Goal: Task Accomplishment & Management: Manage account settings

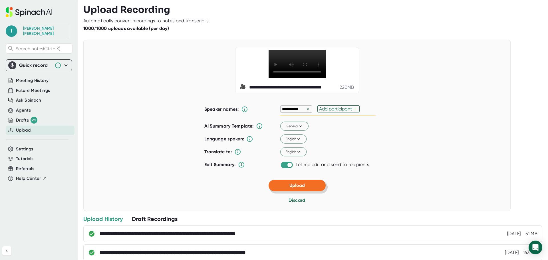
click at [310, 191] on button "Upload" at bounding box center [297, 185] width 57 height 11
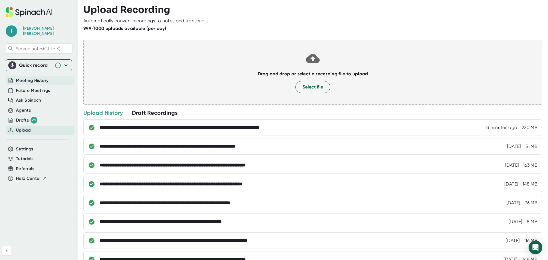
click at [20, 77] on span "Meeting History" at bounding box center [32, 80] width 33 height 7
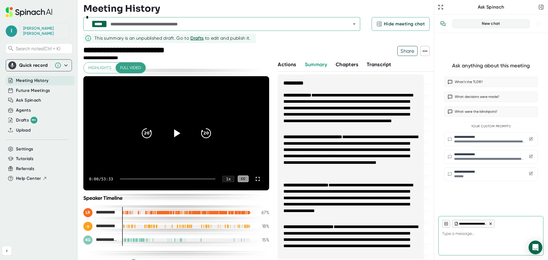
type textarea "x"
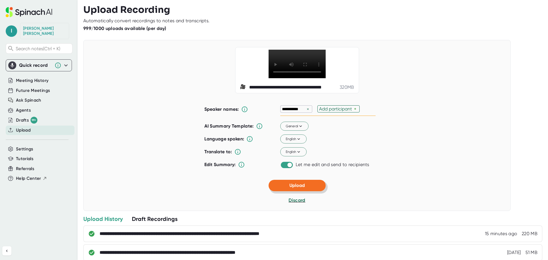
click at [312, 191] on button "Upload" at bounding box center [297, 185] width 57 height 11
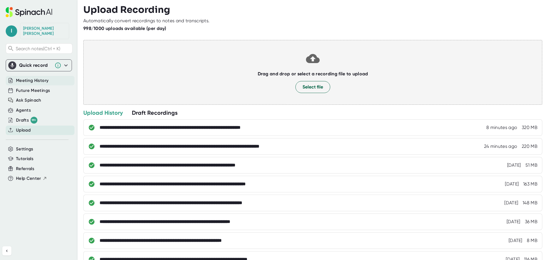
click at [49, 76] on div "Meeting History" at bounding box center [40, 80] width 69 height 9
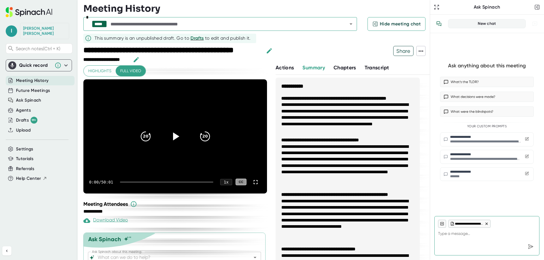
click at [202, 19] on div "***** *" at bounding box center [219, 24] width 273 height 14
click at [336, 24] on input "text" at bounding box center [223, 24] width 229 height 8
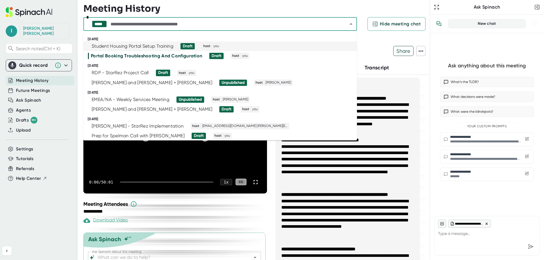
click at [140, 44] on div "Student Housing Portal Setup Training" at bounding box center [133, 46] width 82 height 6
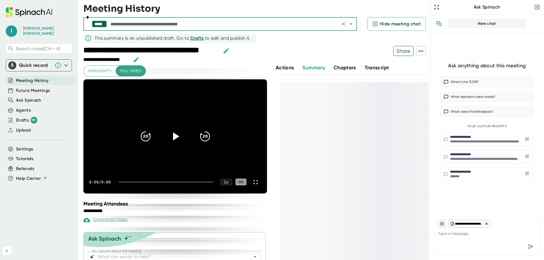
type textarea "x"
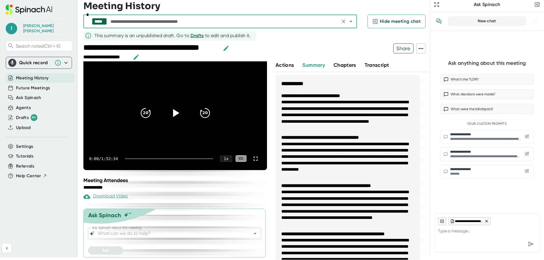
scroll to position [3, 0]
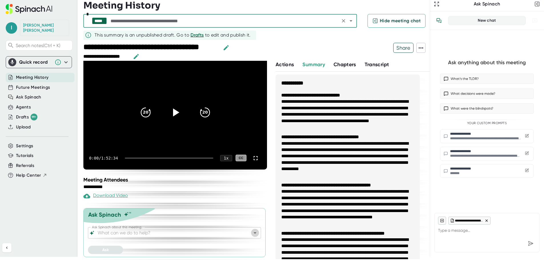
click at [251, 234] on icon "Open" at bounding box center [254, 232] width 7 height 7
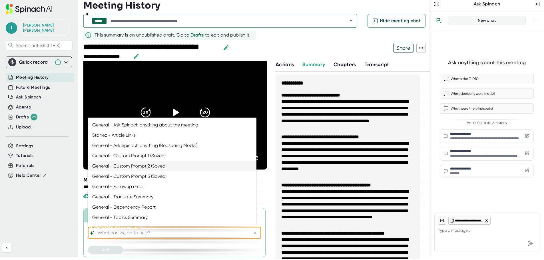
click at [156, 164] on li "General - Custom Prompt 2 (Saved)" at bounding box center [172, 166] width 169 height 10
type input "General - Custom Prompt 2 (Saved)"
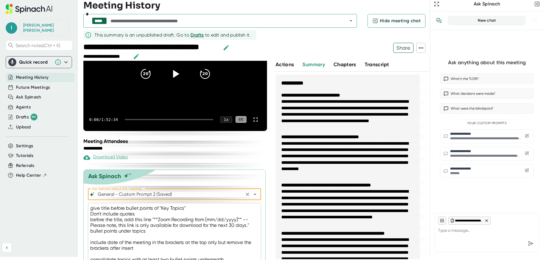
scroll to position [88, 0]
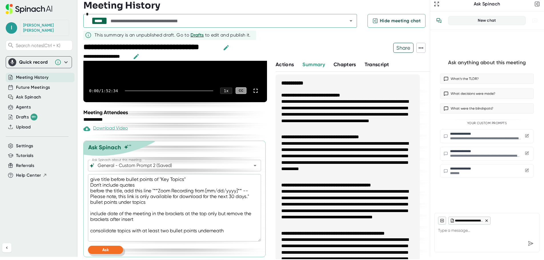
click at [119, 249] on button "Ask" at bounding box center [105, 250] width 35 height 8
type textarea "x"
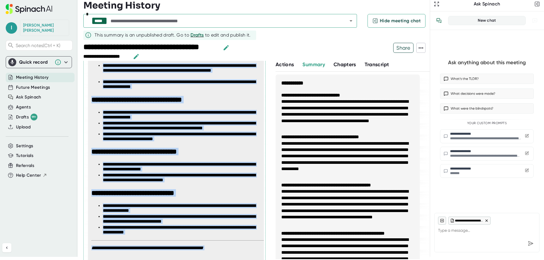
scroll to position [525, 0]
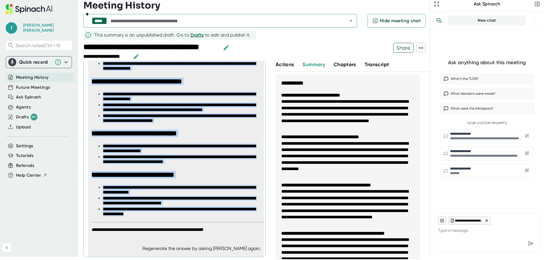
drag, startPoint x: 91, startPoint y: 153, endPoint x: 206, endPoint y: 220, distance: 133.5
click at [206, 220] on div "**********" at bounding box center [177, 36] width 177 height 405
copy span "**********"
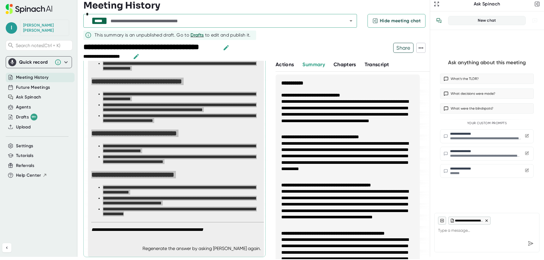
type textarea "x"
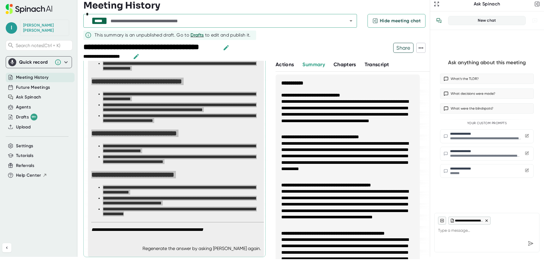
type textarea "x"
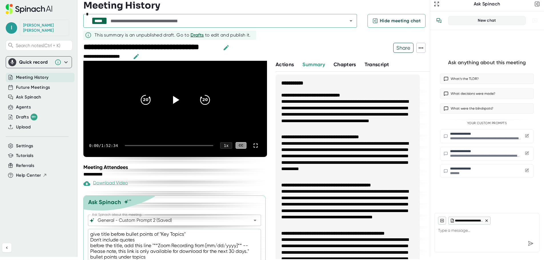
scroll to position [0, 0]
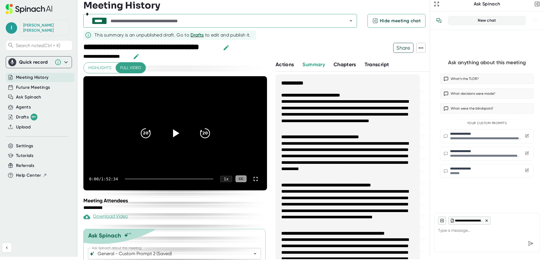
type textarea "x"
click at [226, 47] on icon "button" at bounding box center [225, 47] width 5 height 5
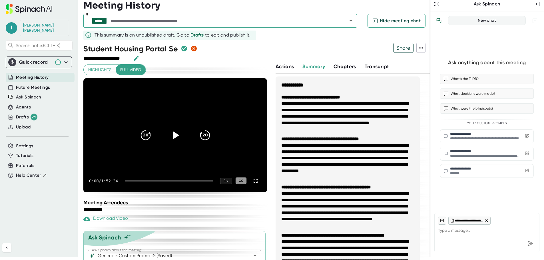
scroll to position [0, 47]
click at [114, 47] on input "Student Housing Portal Setup Training" at bounding box center [130, 48] width 94 height 11
type input "CFNI New User Training Student Housing Portal Setup Training"
click at [78, 13] on div "**********" at bounding box center [272, 127] width 544 height 260
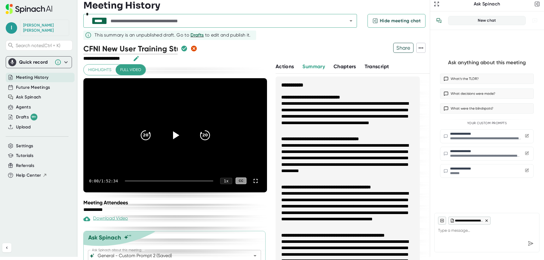
click at [362, 46] on div at bounding box center [295, 53] width 195 height 20
click at [181, 49] on icon "button" at bounding box center [184, 48] width 7 height 7
type textarea "x"
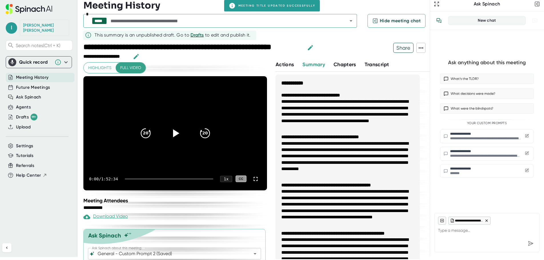
click at [42, 74] on span "Meeting History" at bounding box center [32, 77] width 33 height 7
type textarea "x"
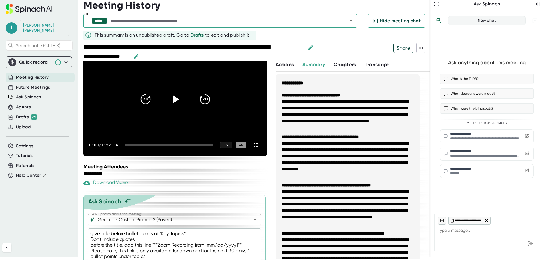
type textarea "x"
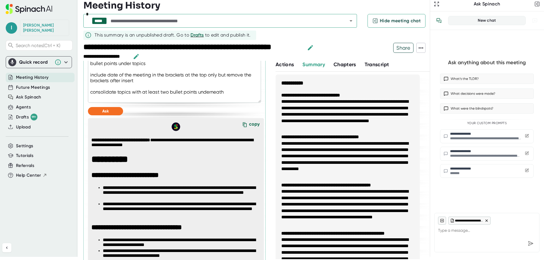
scroll to position [228, 0]
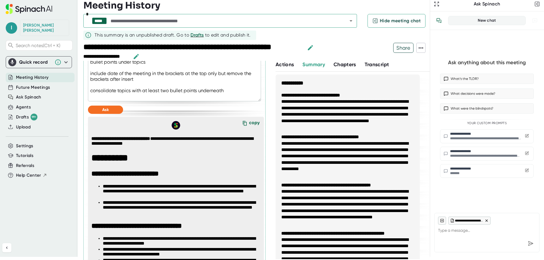
type textarea "x"
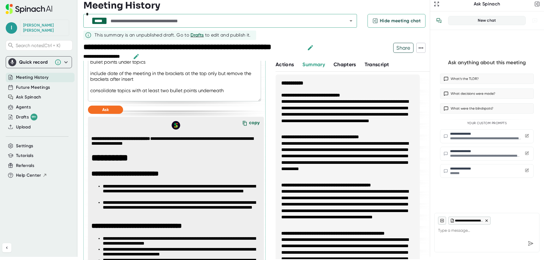
type textarea "x"
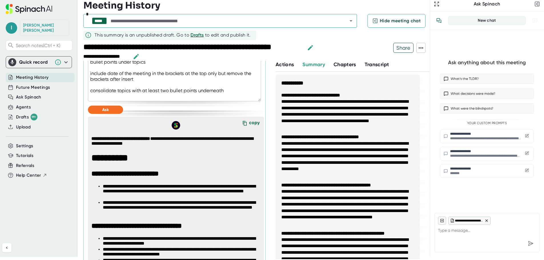
type textarea "x"
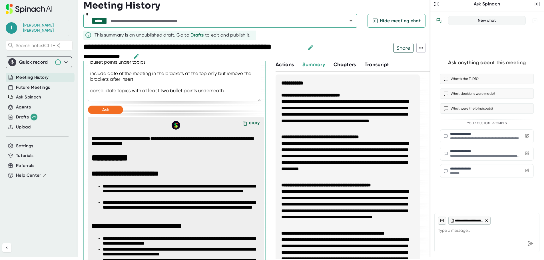
type textarea "x"
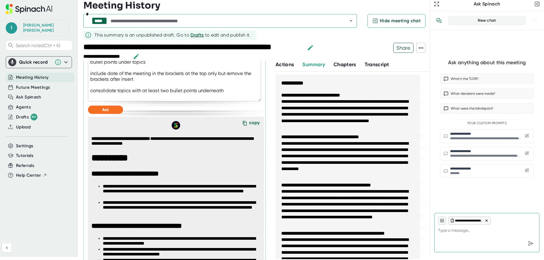
type textarea "x"
click at [43, 74] on span "Meeting History" at bounding box center [32, 77] width 33 height 7
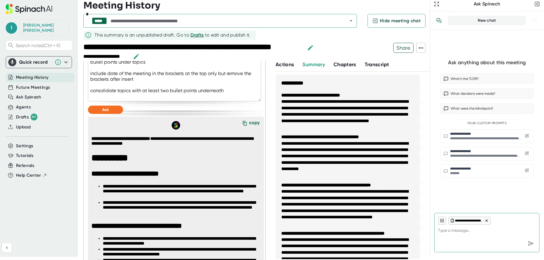
type textarea "x"
click at [43, 85] on span "Future Meetings" at bounding box center [33, 87] width 34 height 7
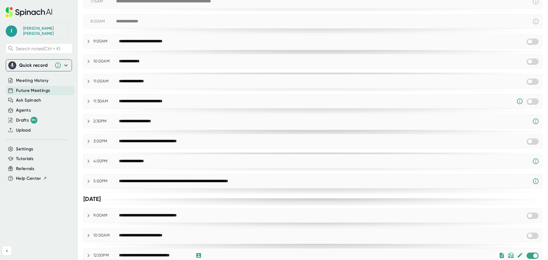
scroll to position [86, 0]
click at [532, 141] on input "checkbox" at bounding box center [530, 141] width 16 height 5
click at [529, 42] on input "checkbox" at bounding box center [530, 41] width 16 height 5
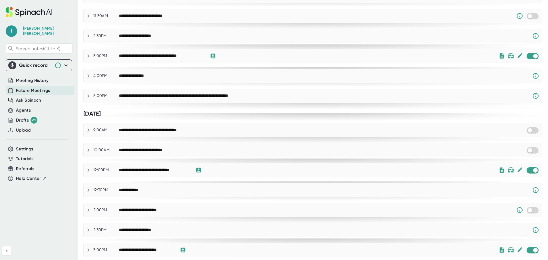
scroll to position [171, 0]
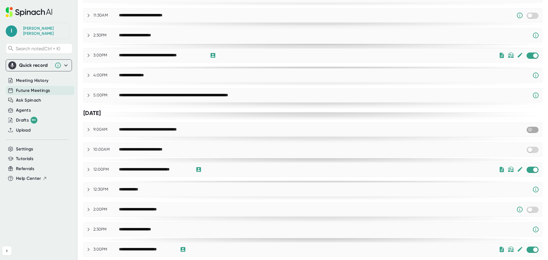
click at [526, 132] on input "checkbox" at bounding box center [530, 129] width 16 height 5
click at [529, 150] on input "checkbox" at bounding box center [530, 149] width 16 height 5
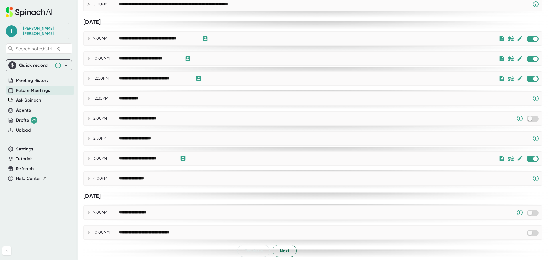
scroll to position [263, 0]
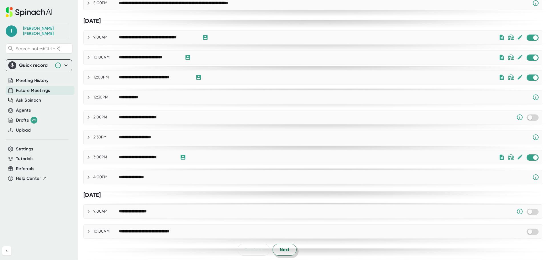
click at [277, 250] on button "Next" at bounding box center [285, 250] width 24 height 12
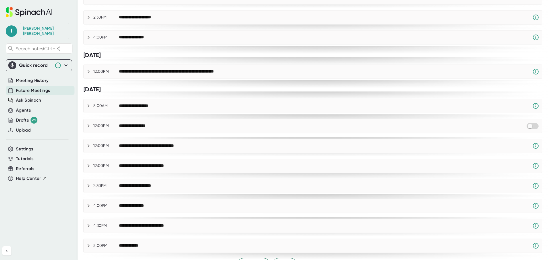
scroll to position [0, 0]
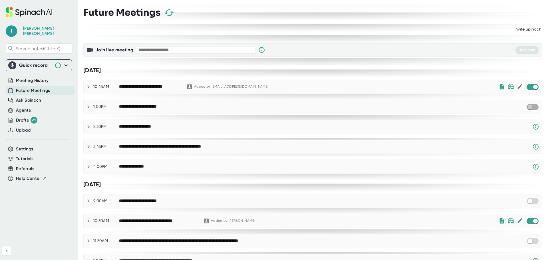
click at [530, 106] on input "checkbox" at bounding box center [530, 106] width 16 height 5
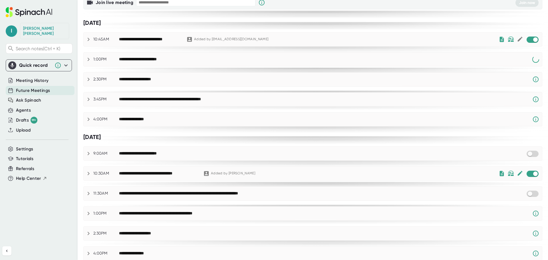
scroll to position [57, 0]
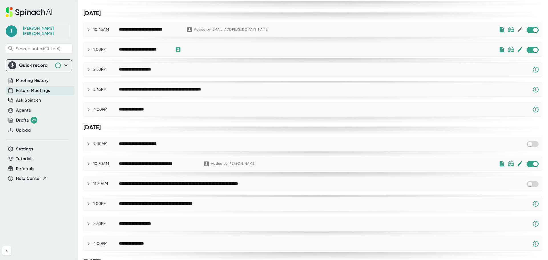
click at [534, 143] on span at bounding box center [533, 144] width 12 height 6
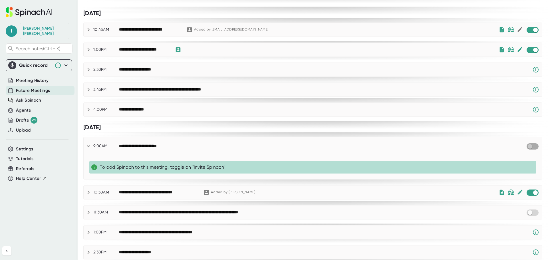
click at [527, 145] on input "checkbox" at bounding box center [530, 146] width 16 height 5
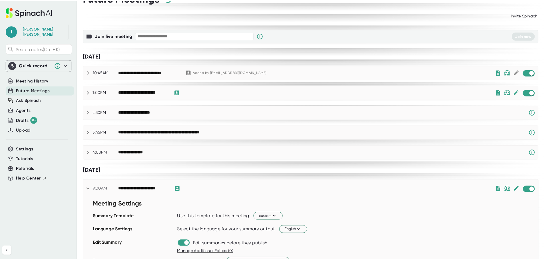
scroll to position [0, 0]
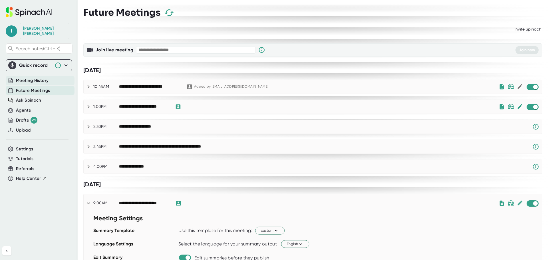
click at [23, 77] on span "Meeting History" at bounding box center [32, 80] width 33 height 7
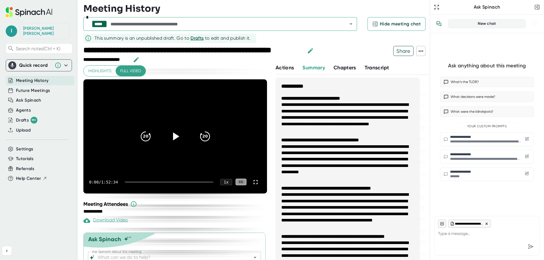
type textarea "x"
